Goal: Task Accomplishment & Management: Use online tool/utility

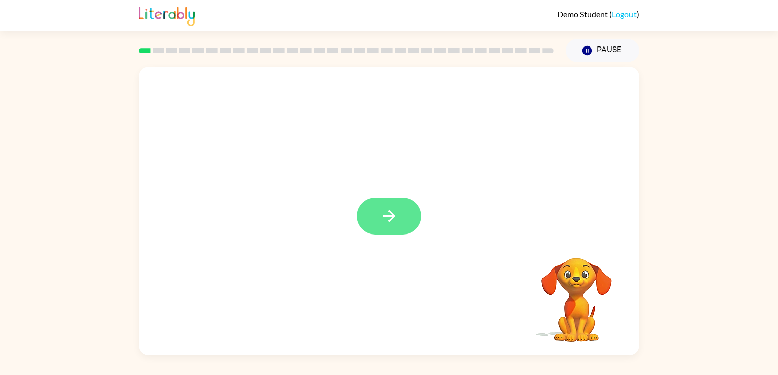
click at [382, 220] on icon "button" at bounding box center [390, 216] width 18 height 18
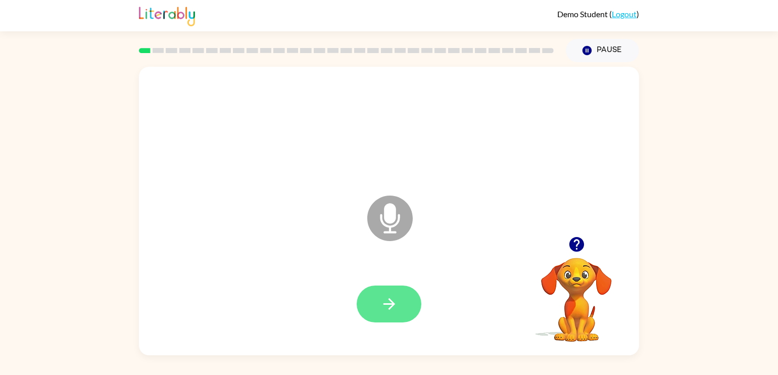
click at [389, 300] on icon "button" at bounding box center [389, 304] width 12 height 12
click at [379, 304] on button "button" at bounding box center [389, 304] width 65 height 37
click at [396, 305] on icon "button" at bounding box center [390, 304] width 18 height 18
click at [577, 247] on icon "button" at bounding box center [577, 245] width 18 height 18
click at [396, 302] on icon "button" at bounding box center [390, 304] width 18 height 18
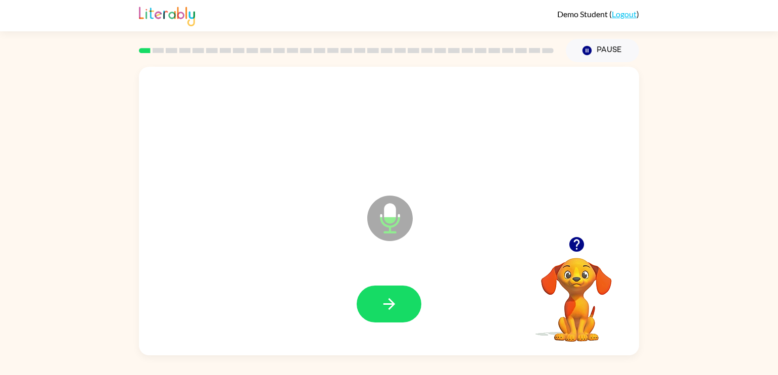
click at [396, 302] on icon "button" at bounding box center [390, 304] width 18 height 18
click at [576, 243] on icon "button" at bounding box center [576, 244] width 15 height 15
click at [384, 303] on icon "button" at bounding box center [390, 304] width 18 height 18
click at [628, 14] on link "Logout" at bounding box center [624, 14] width 25 height 10
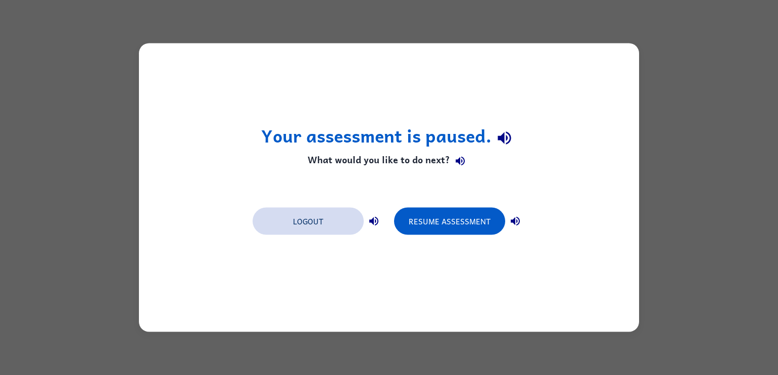
click at [325, 222] on button "Logout" at bounding box center [308, 221] width 111 height 27
